Goal: Task Accomplishment & Management: Use online tool/utility

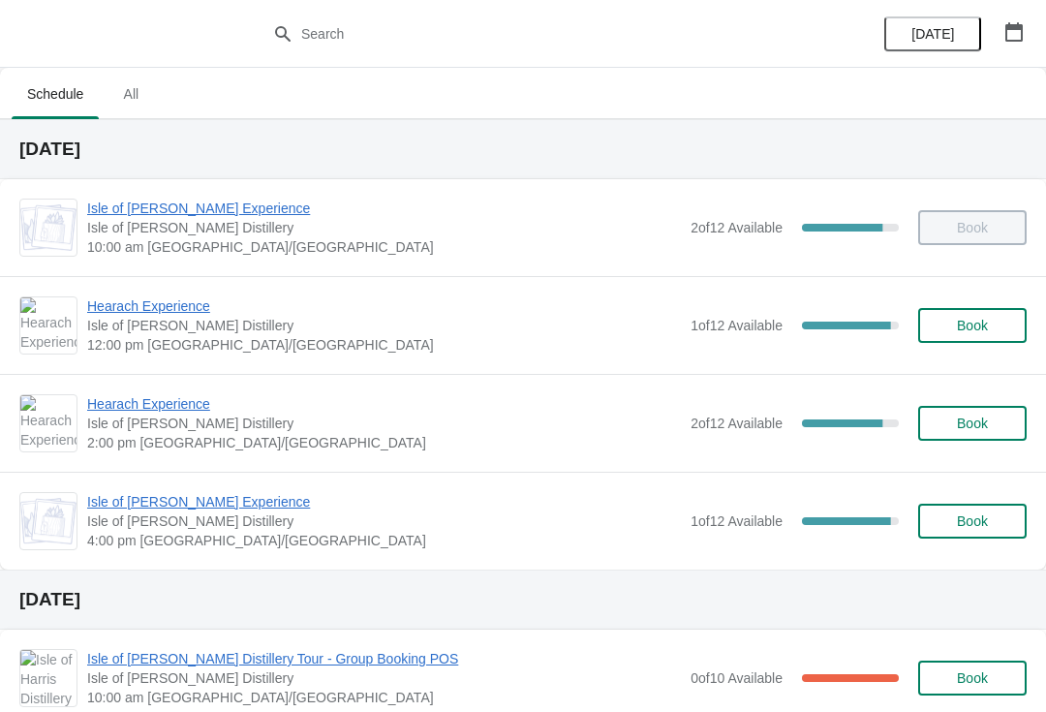
click at [216, 210] on span "Isle of [PERSON_NAME] Experience" at bounding box center [384, 208] width 594 height 19
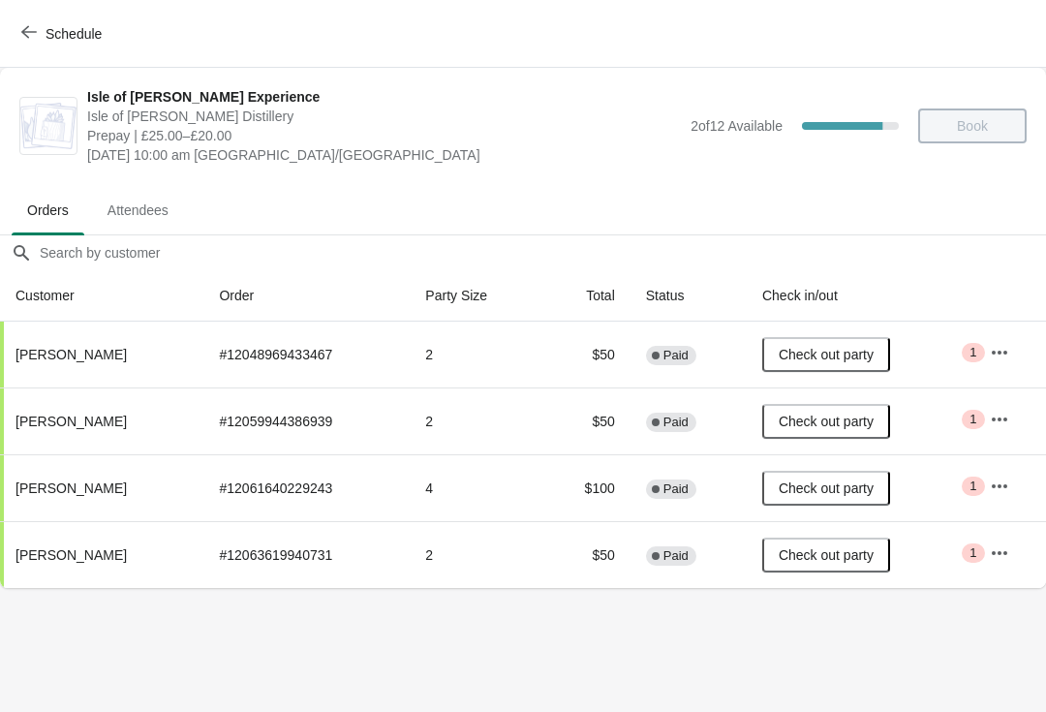
click at [10, 27] on button "Schedule" at bounding box center [64, 33] width 108 height 35
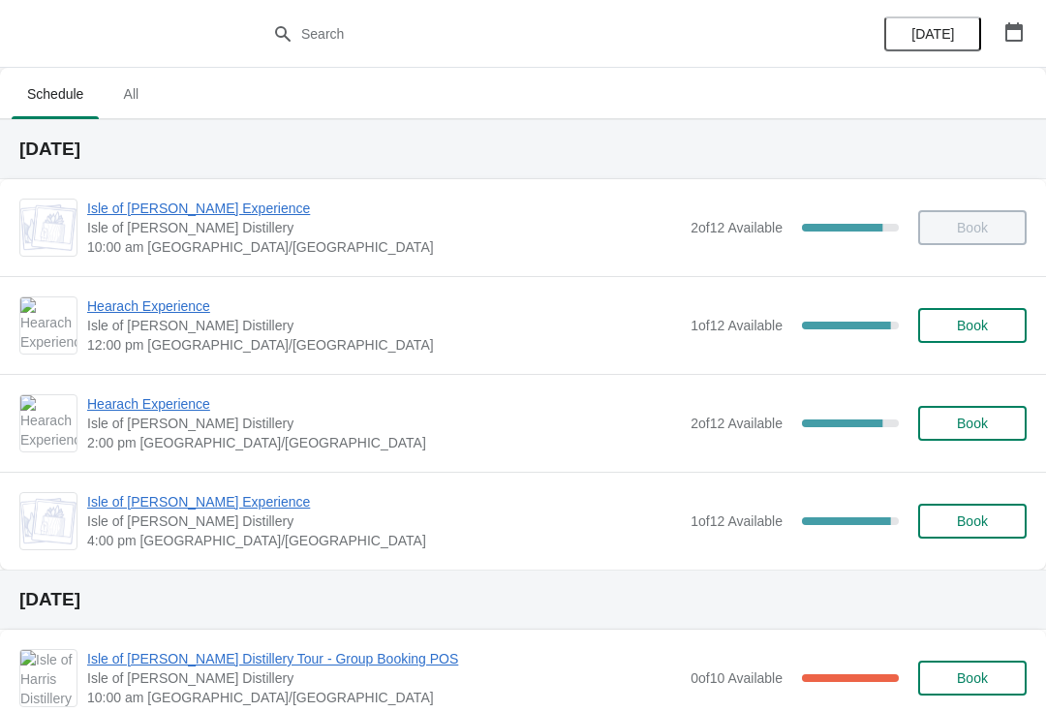
click at [119, 486] on div "Isle of [PERSON_NAME] Experience [GEOGRAPHIC_DATA][PERSON_NAME] 4:00 pm [GEOGRA…" at bounding box center [523, 521] width 1046 height 98
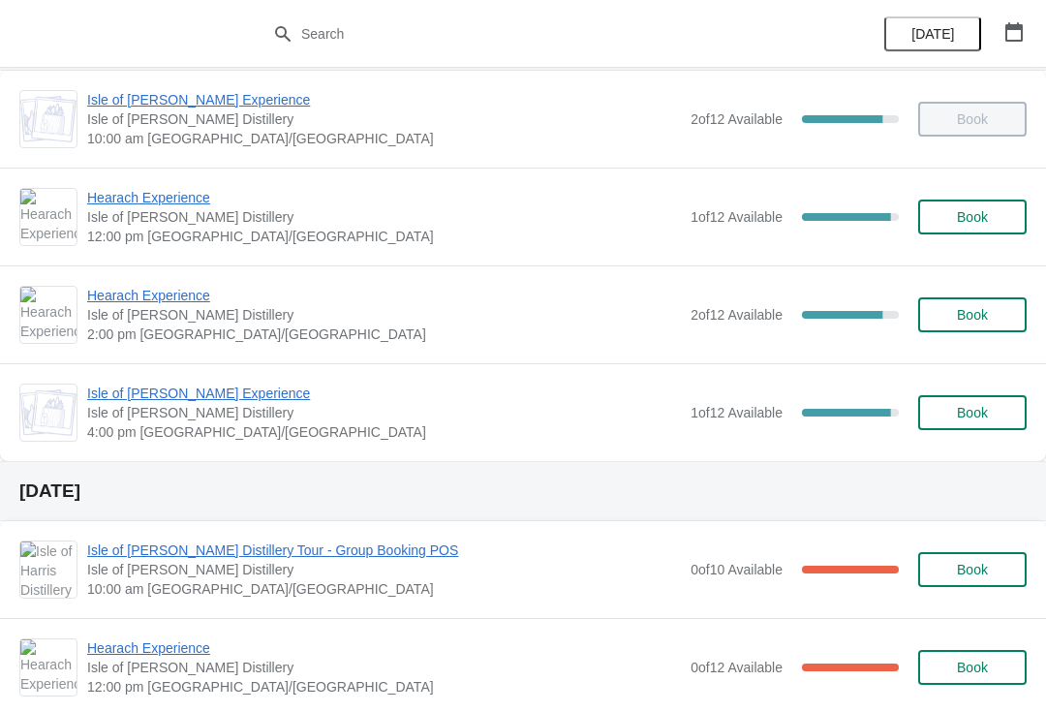
scroll to position [121, 0]
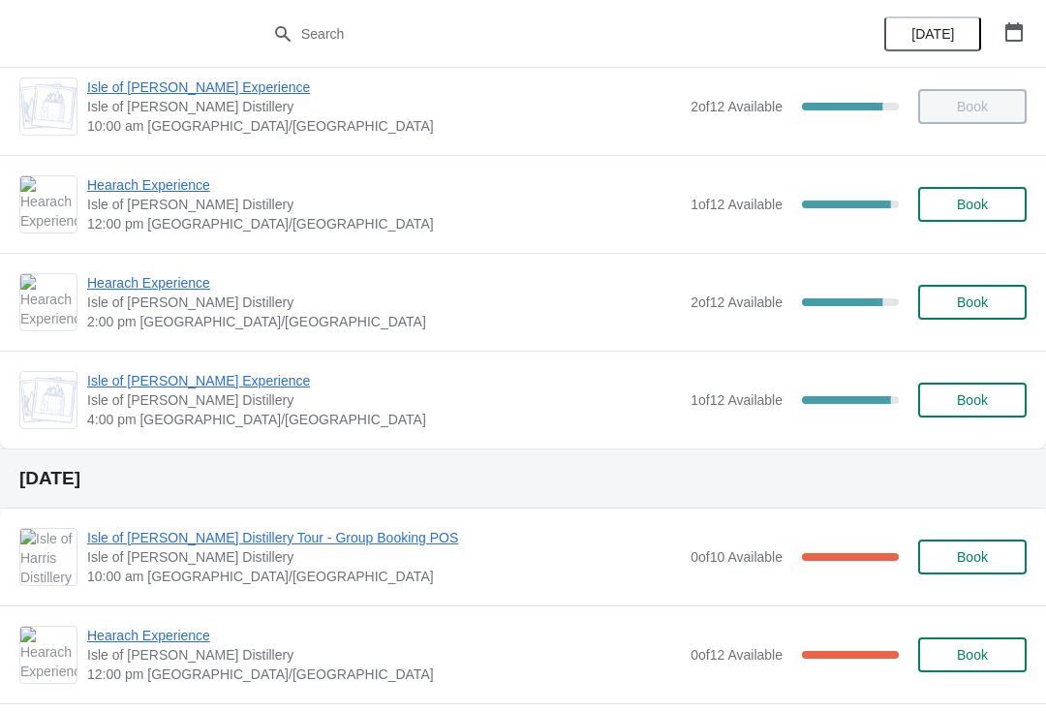
click at [239, 387] on span "Isle of [PERSON_NAME] Experience" at bounding box center [384, 380] width 594 height 19
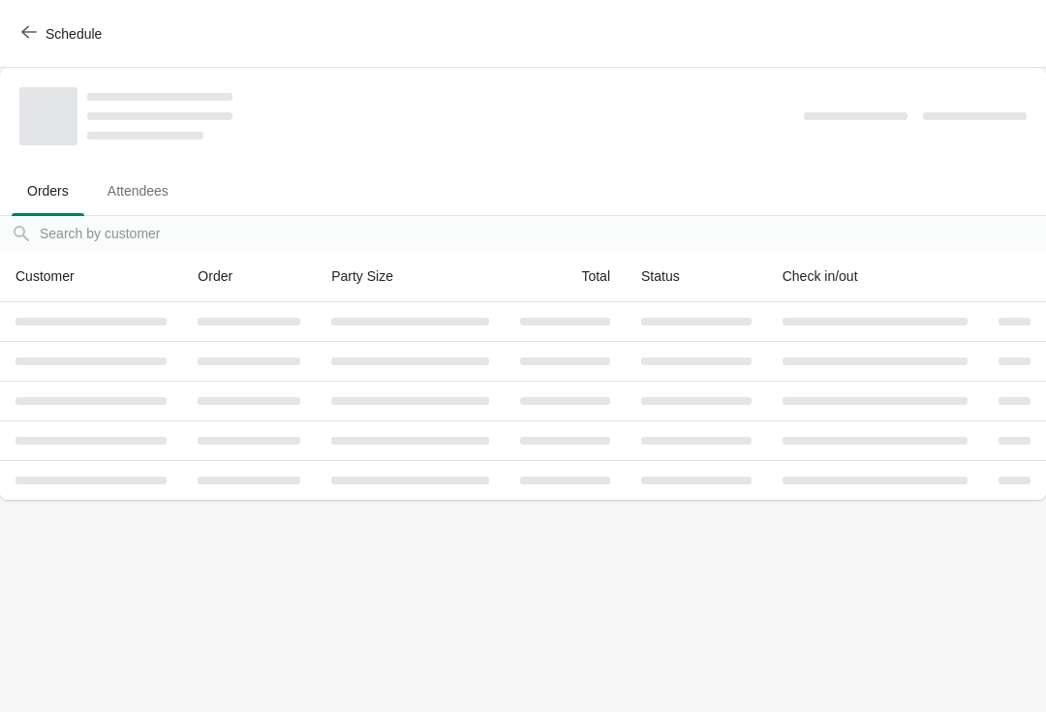
scroll to position [0, 0]
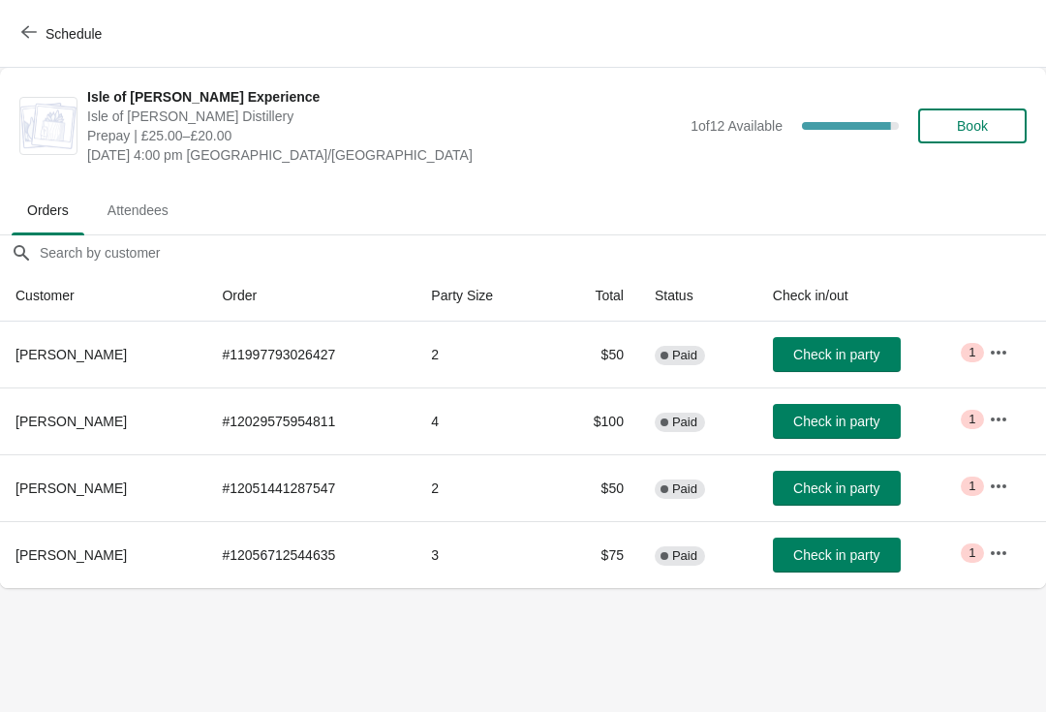
click at [41, 37] on span "Schedule" at bounding box center [63, 33] width 77 height 18
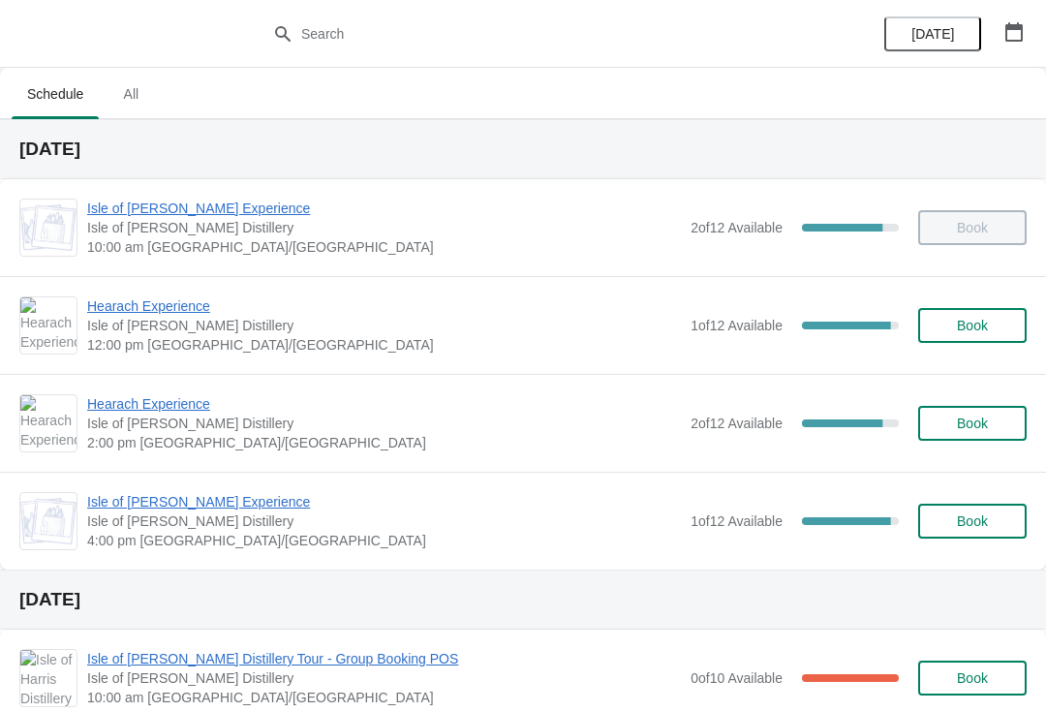
click at [176, 404] on span "Hearach Experience" at bounding box center [384, 403] width 594 height 19
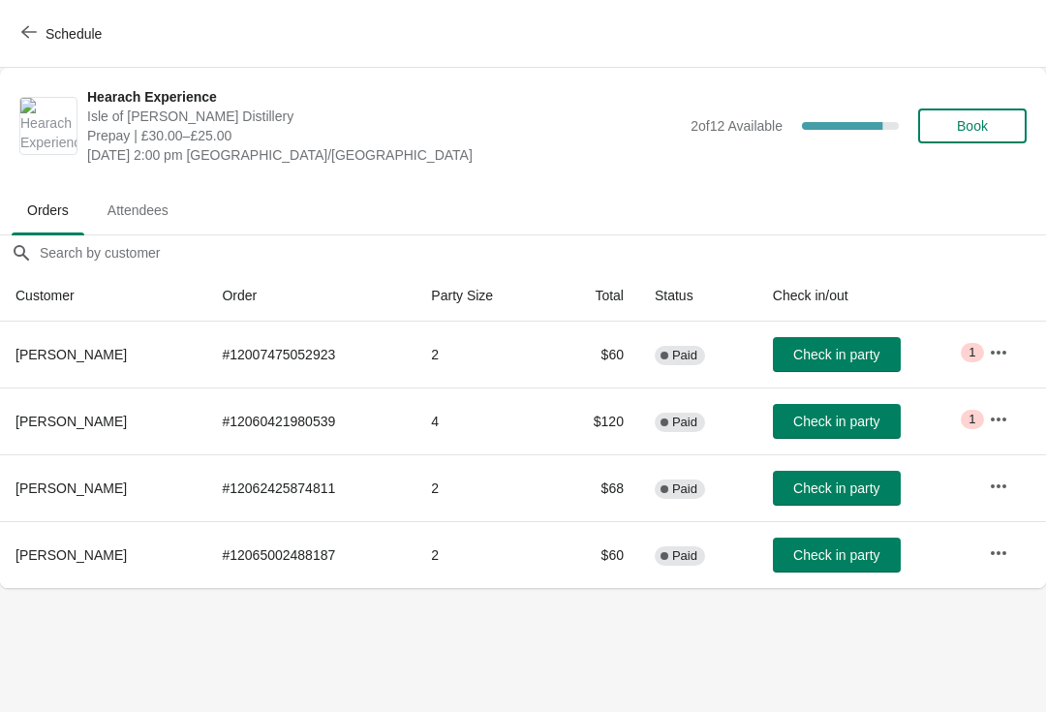
click at [30, 31] on icon "button" at bounding box center [28, 31] width 15 height 15
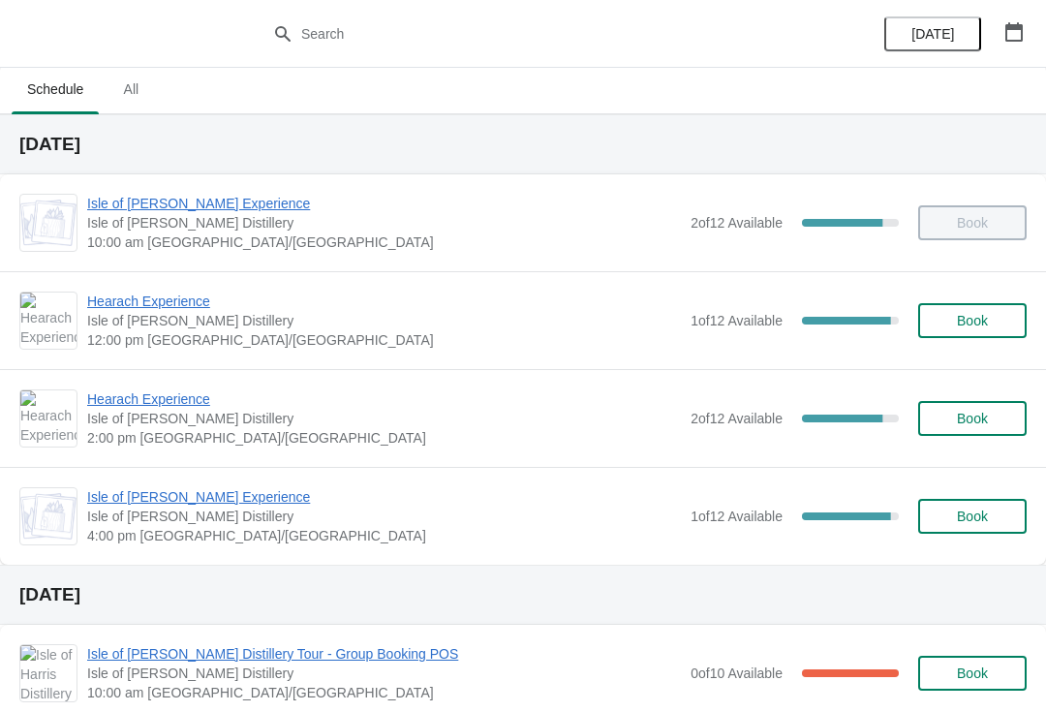
scroll to position [22, 0]
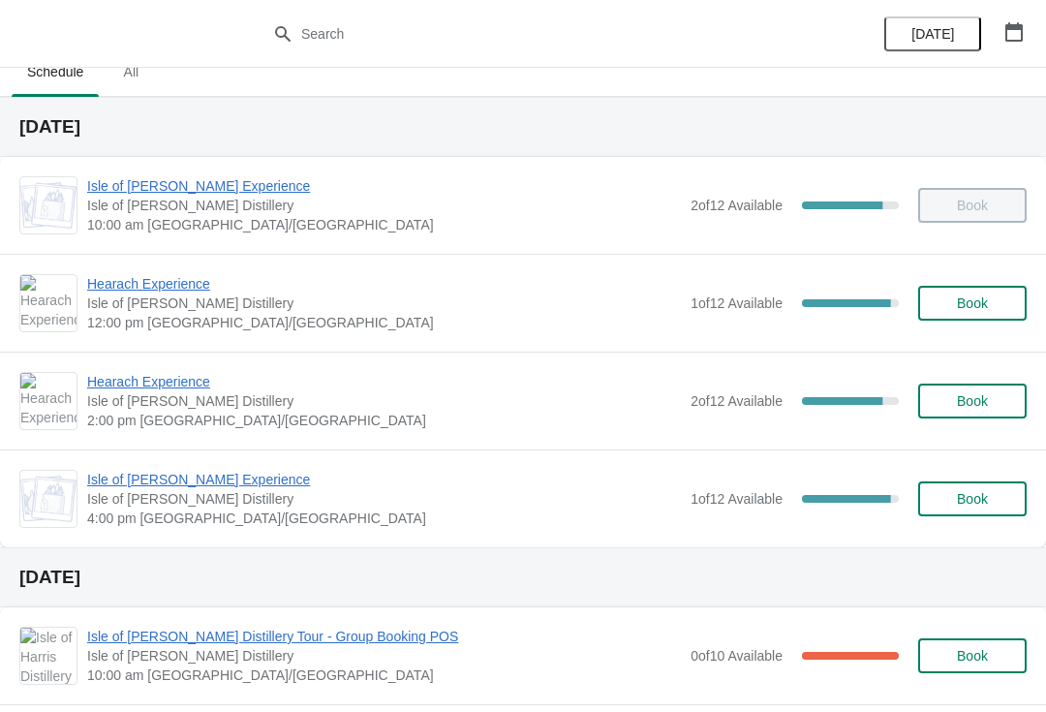
click at [223, 479] on span "Isle of [PERSON_NAME] Experience" at bounding box center [384, 479] width 594 height 19
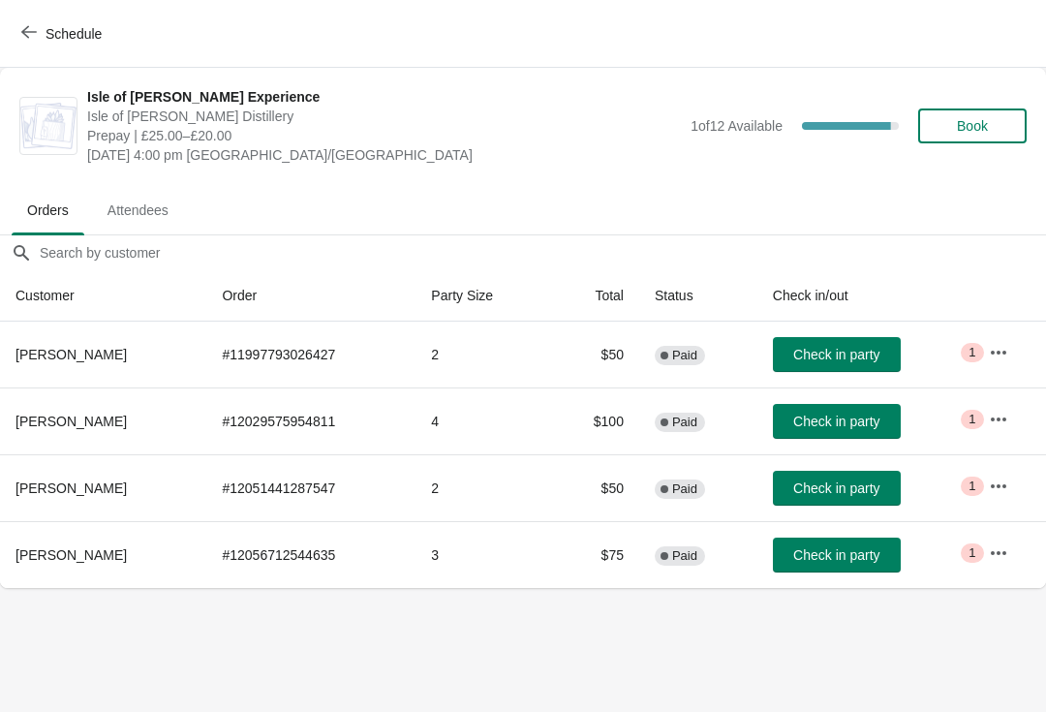
click at [34, 32] on icon "button" at bounding box center [28, 32] width 15 height 13
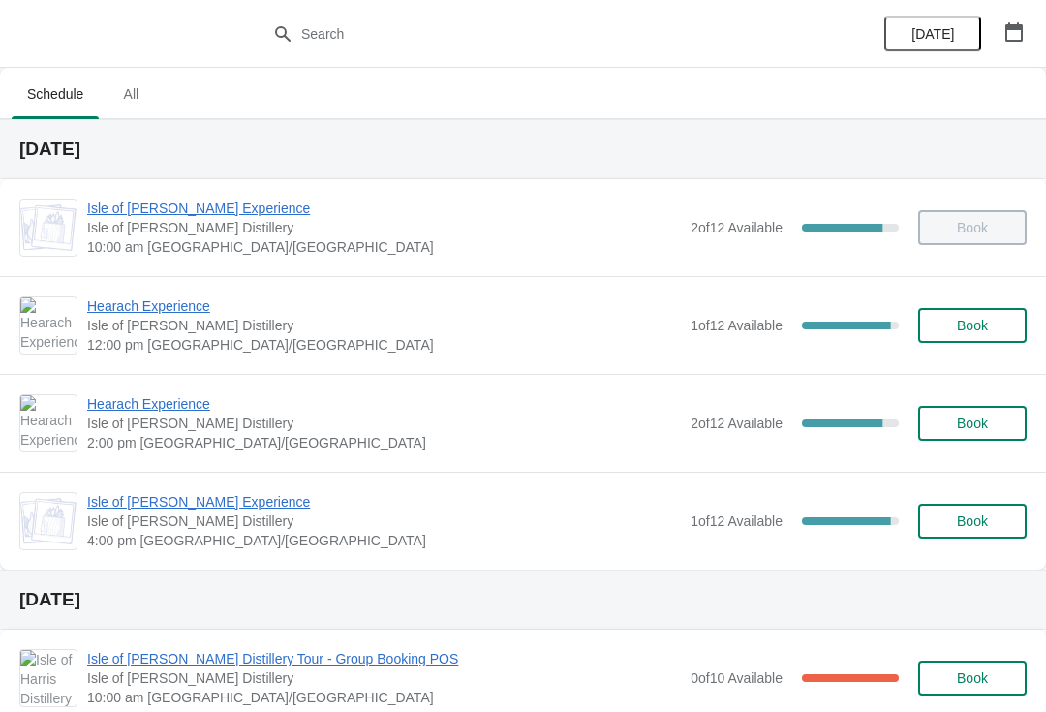
click at [198, 409] on span "Hearach Experience" at bounding box center [384, 403] width 594 height 19
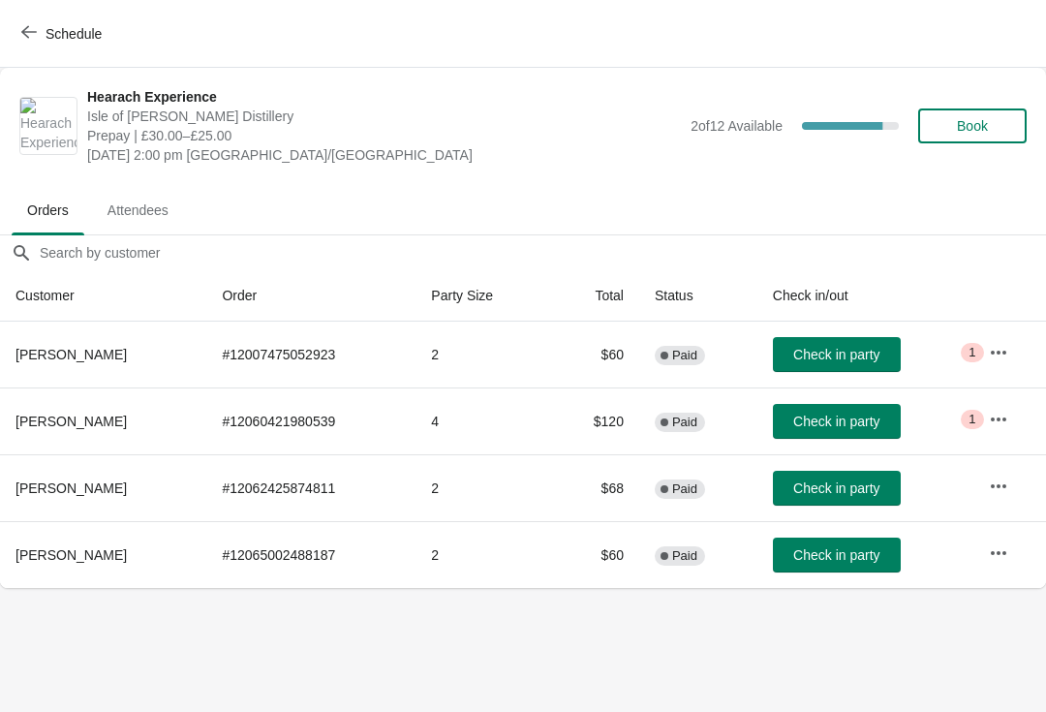
click at [41, 28] on span "Schedule" at bounding box center [63, 33] width 77 height 18
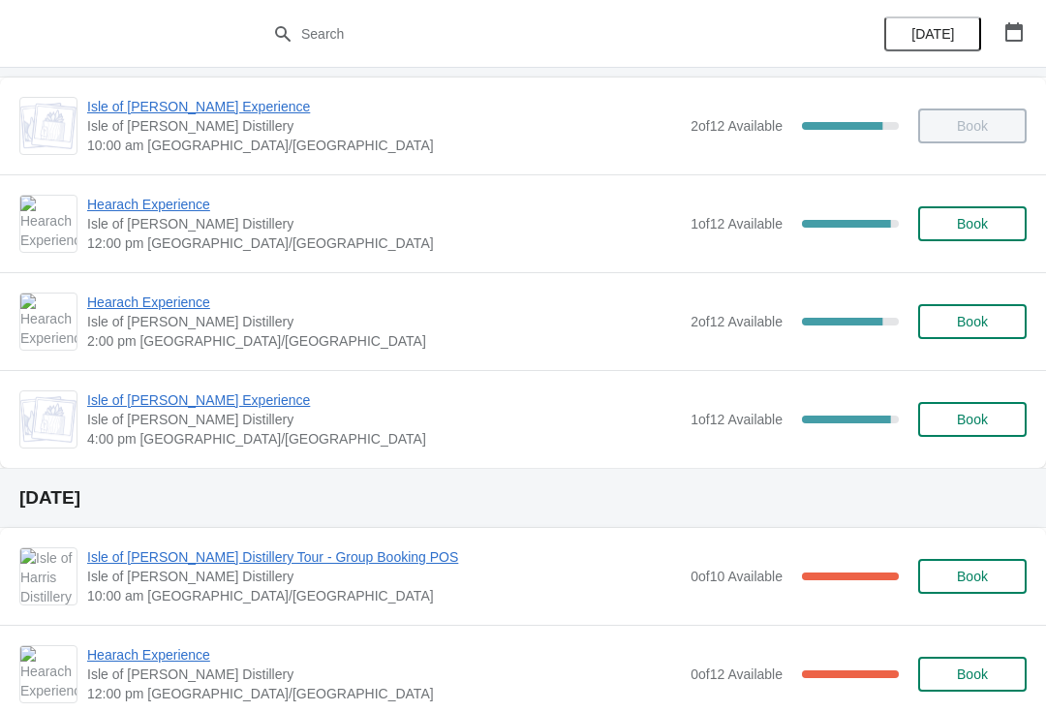
scroll to position [81, 0]
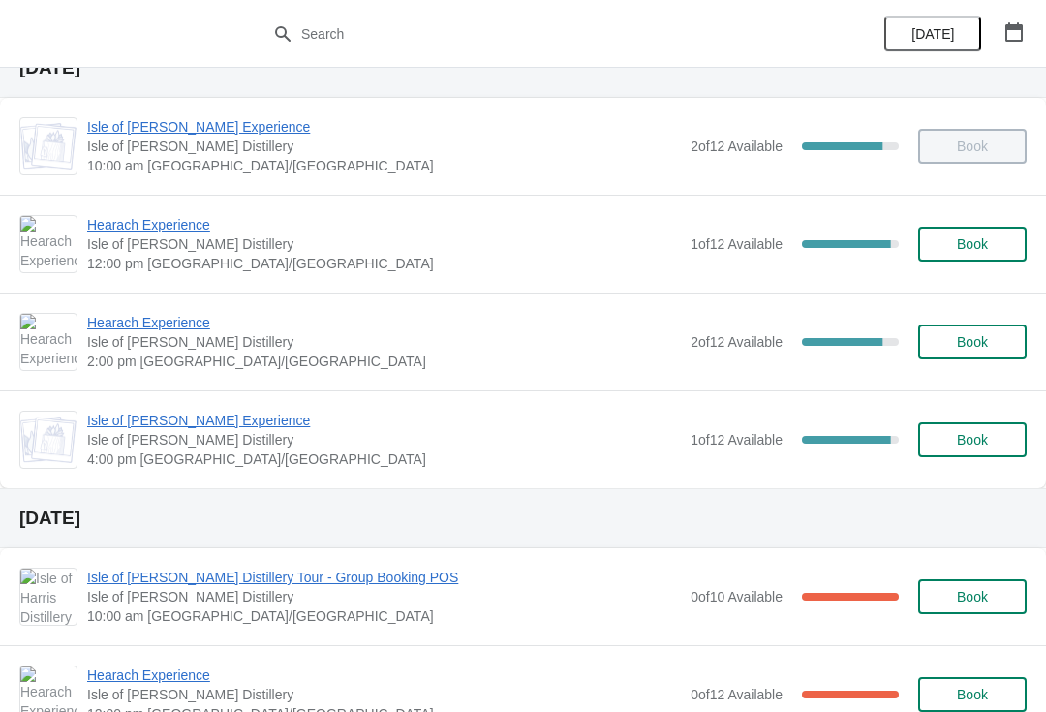
click at [232, 429] on span "Isle of [PERSON_NAME] Experience" at bounding box center [384, 420] width 594 height 19
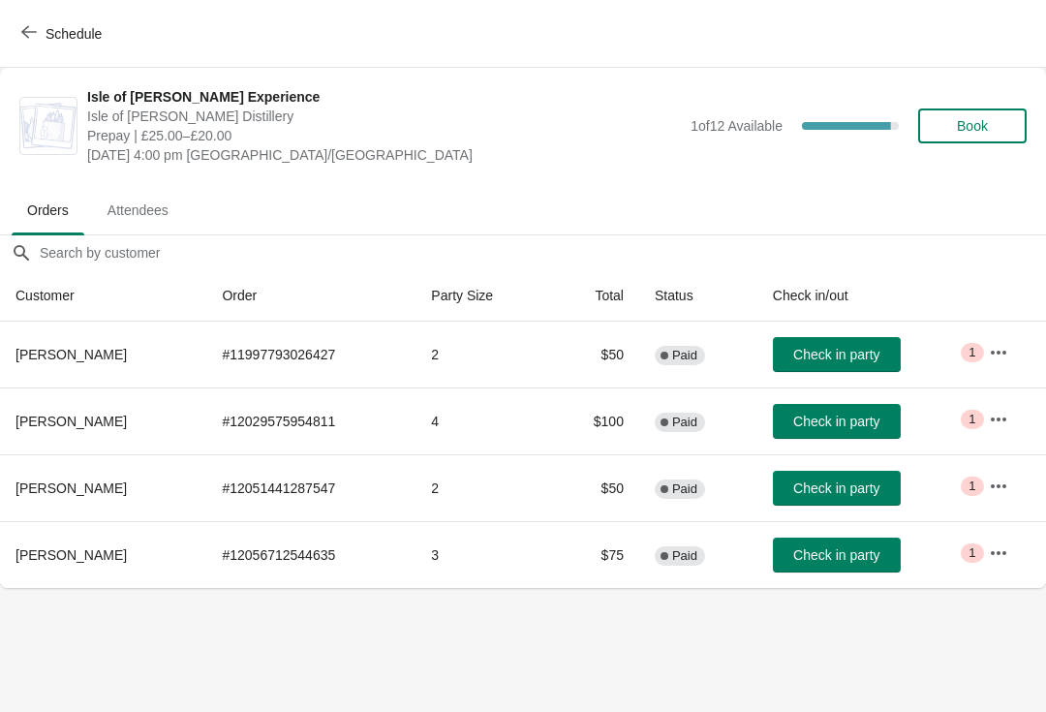
scroll to position [0, 0]
click at [33, 31] on icon "button" at bounding box center [28, 31] width 15 height 15
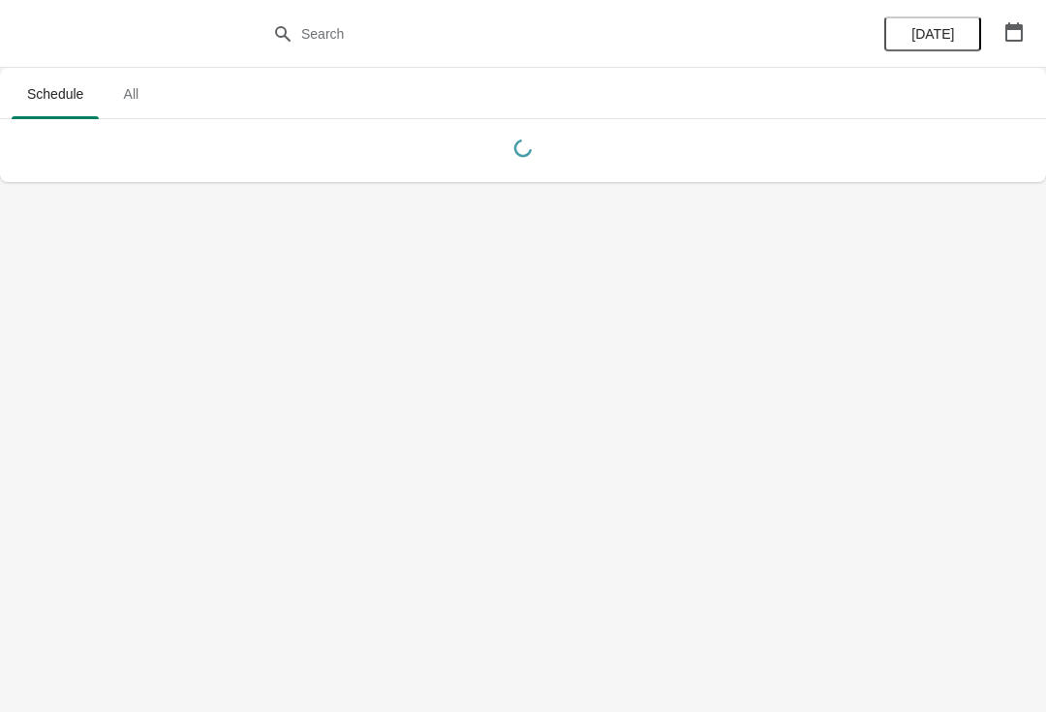
click at [1018, 32] on icon "button" at bounding box center [1014, 31] width 19 height 19
click at [933, 490] on body "Schedule All Schedule All [DATE]" at bounding box center [523, 356] width 1046 height 712
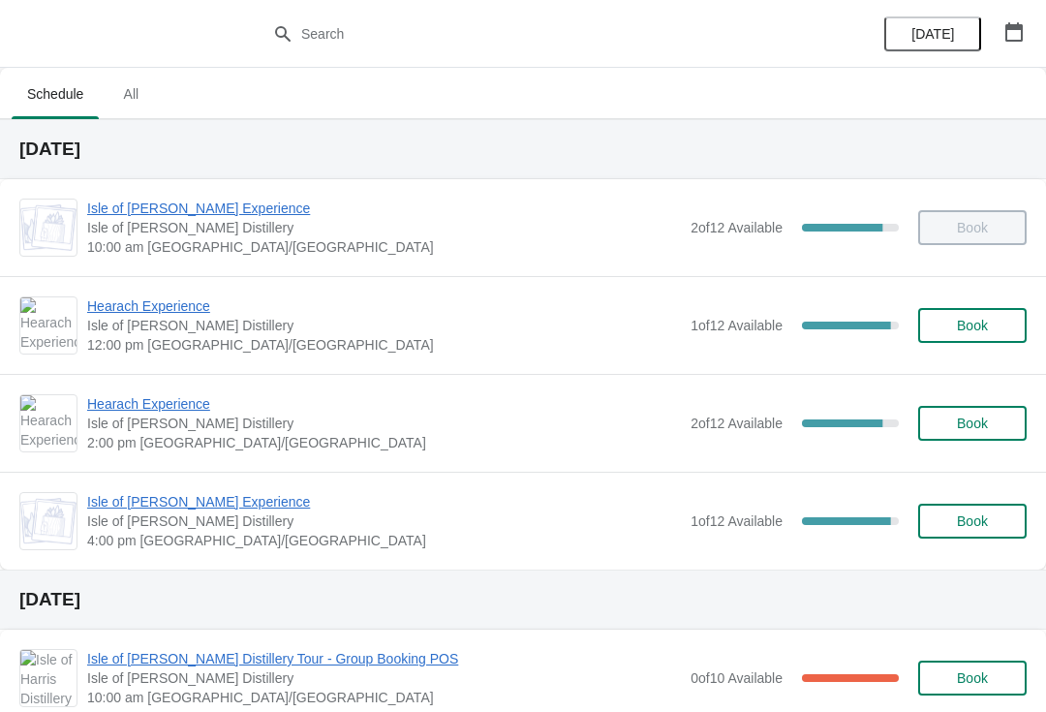
click at [201, 304] on span "Hearach Experience" at bounding box center [384, 305] width 594 height 19
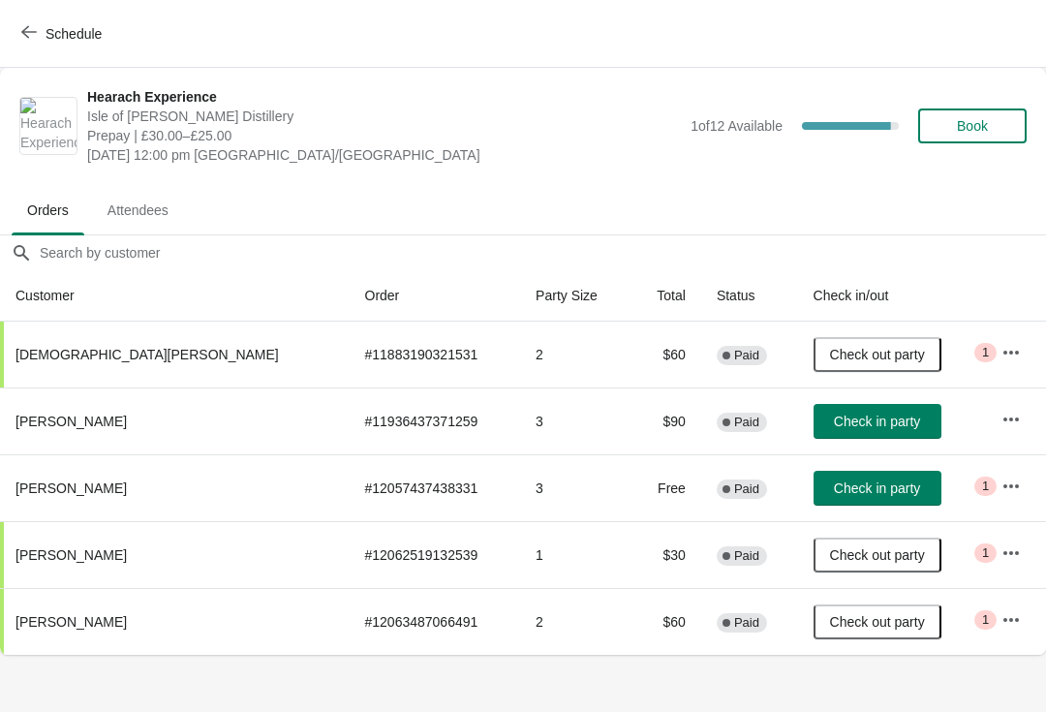
click at [32, 31] on icon "button" at bounding box center [28, 31] width 15 height 15
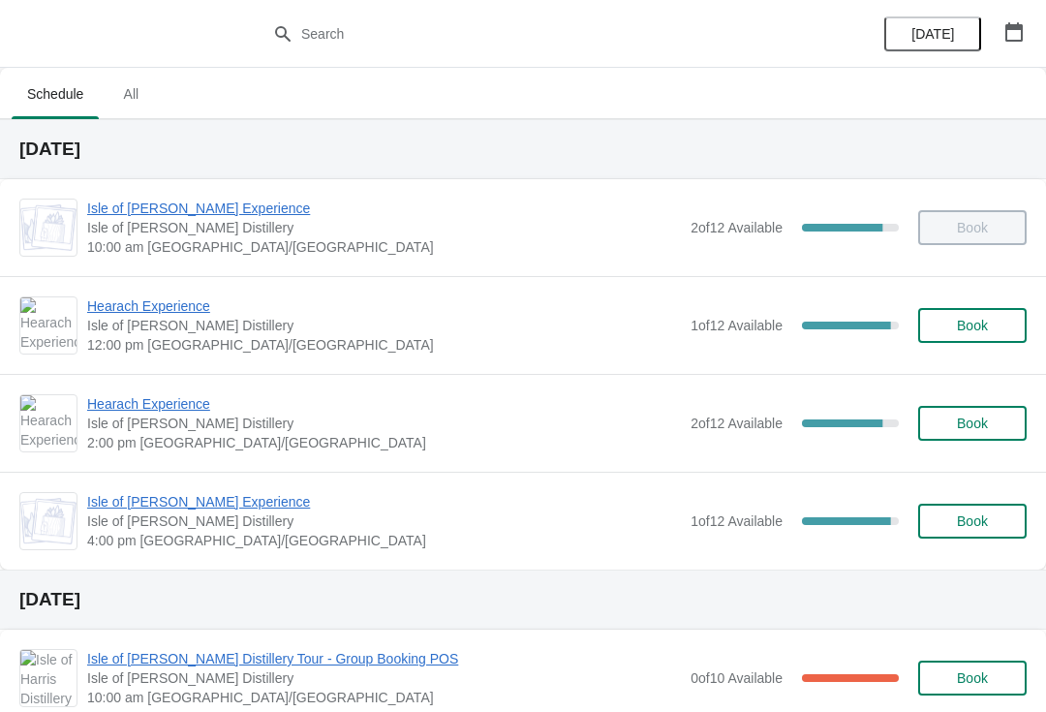
click at [182, 308] on span "Hearach Experience" at bounding box center [384, 305] width 594 height 19
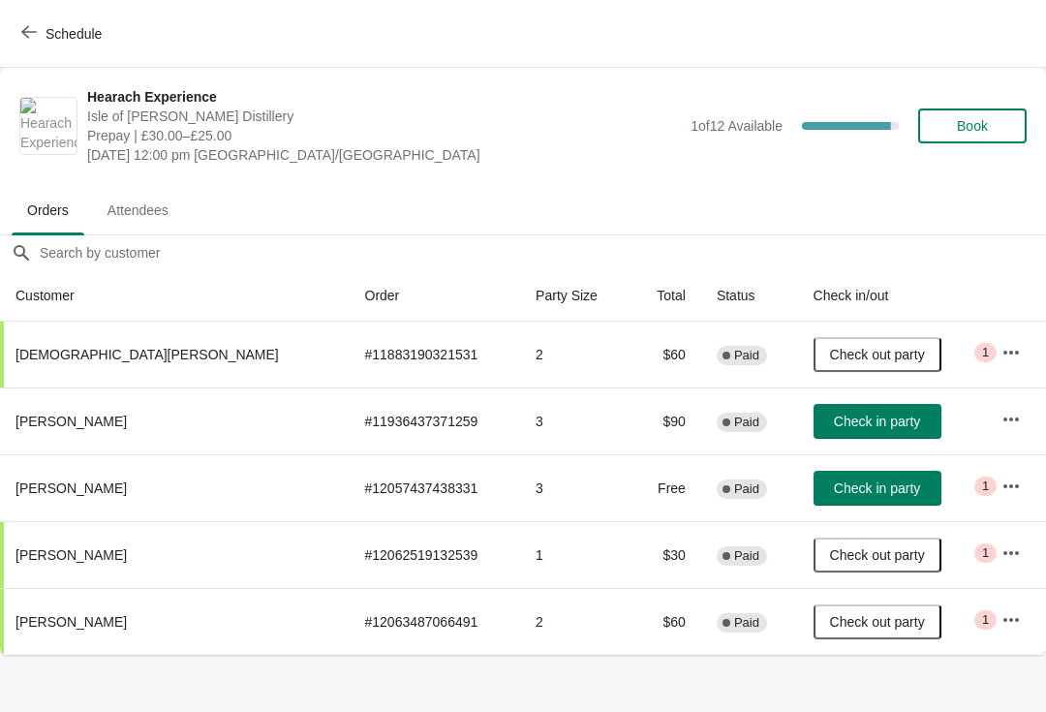
click at [851, 411] on button "Check in party" at bounding box center [878, 421] width 128 height 35
click at [876, 423] on span "Check out party" at bounding box center [877, 421] width 95 height 15
click at [865, 430] on button "Check in party" at bounding box center [878, 421] width 128 height 35
click at [12, 701] on body "Schedule Hearach Experience [GEOGRAPHIC_DATA][PERSON_NAME] Distillery Prepay | …" at bounding box center [523, 356] width 1046 height 712
